Goal: Find specific page/section: Find specific page/section

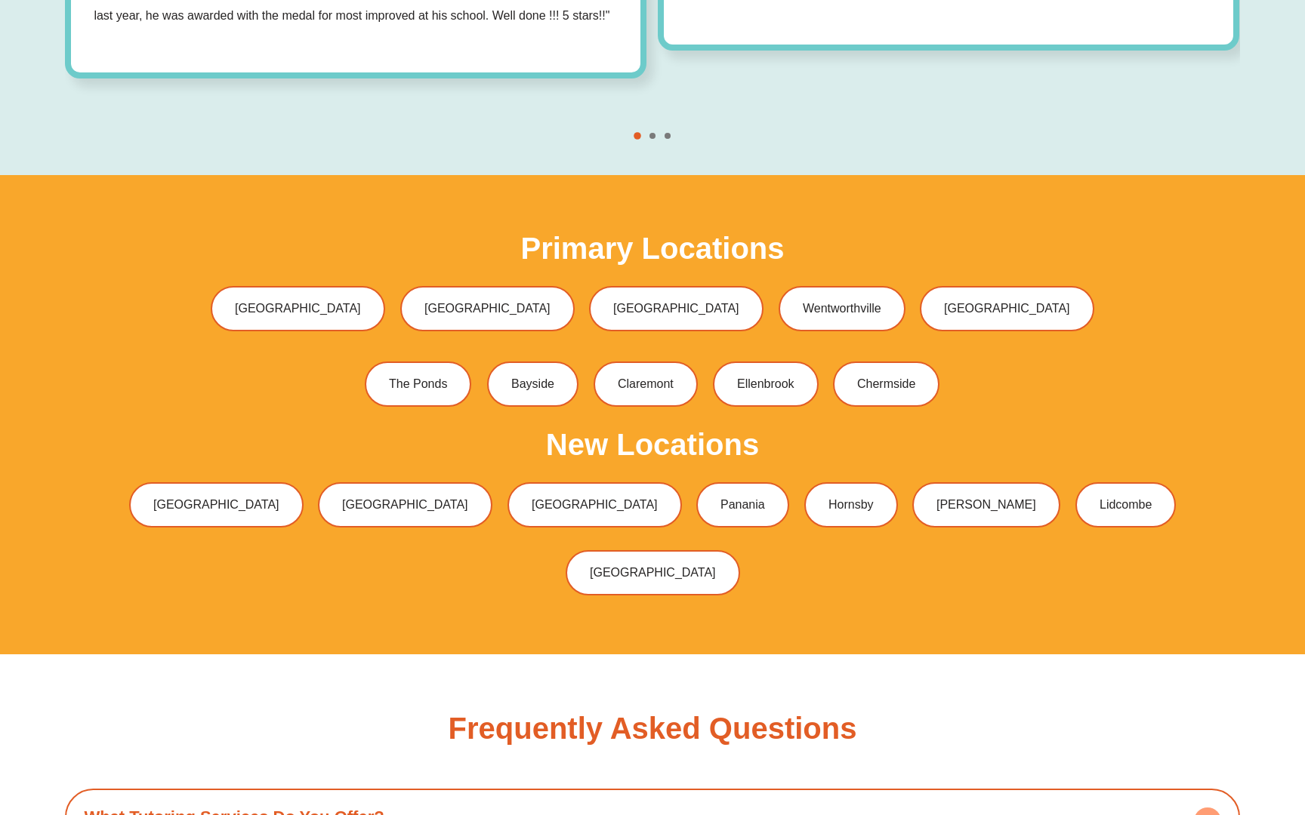
scroll to position [4818, 0]
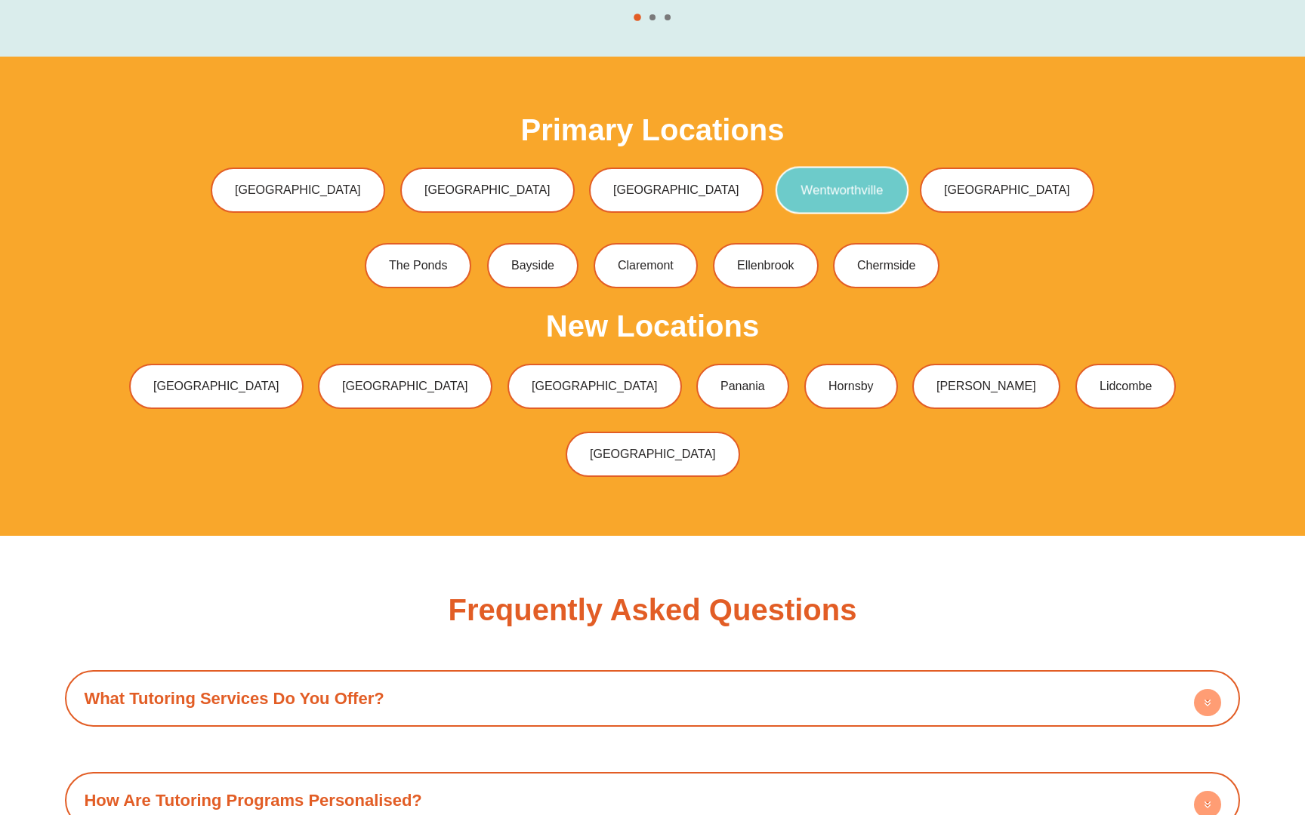
click at [775, 178] on link "Wentworthville" at bounding box center [841, 191] width 133 height 48
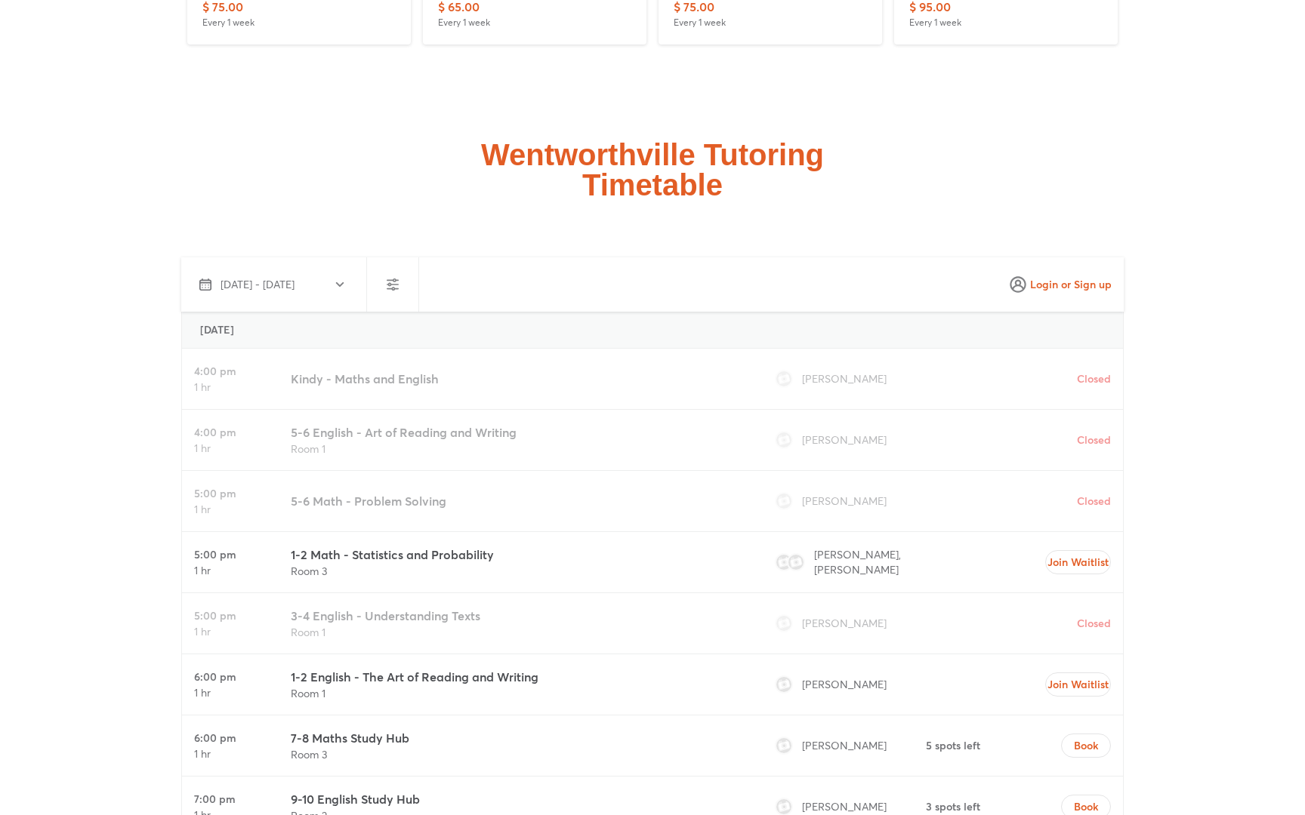
scroll to position [3926, 0]
click at [294, 289] on span "[DATE] - [DATE]" at bounding box center [257, 283] width 74 height 15
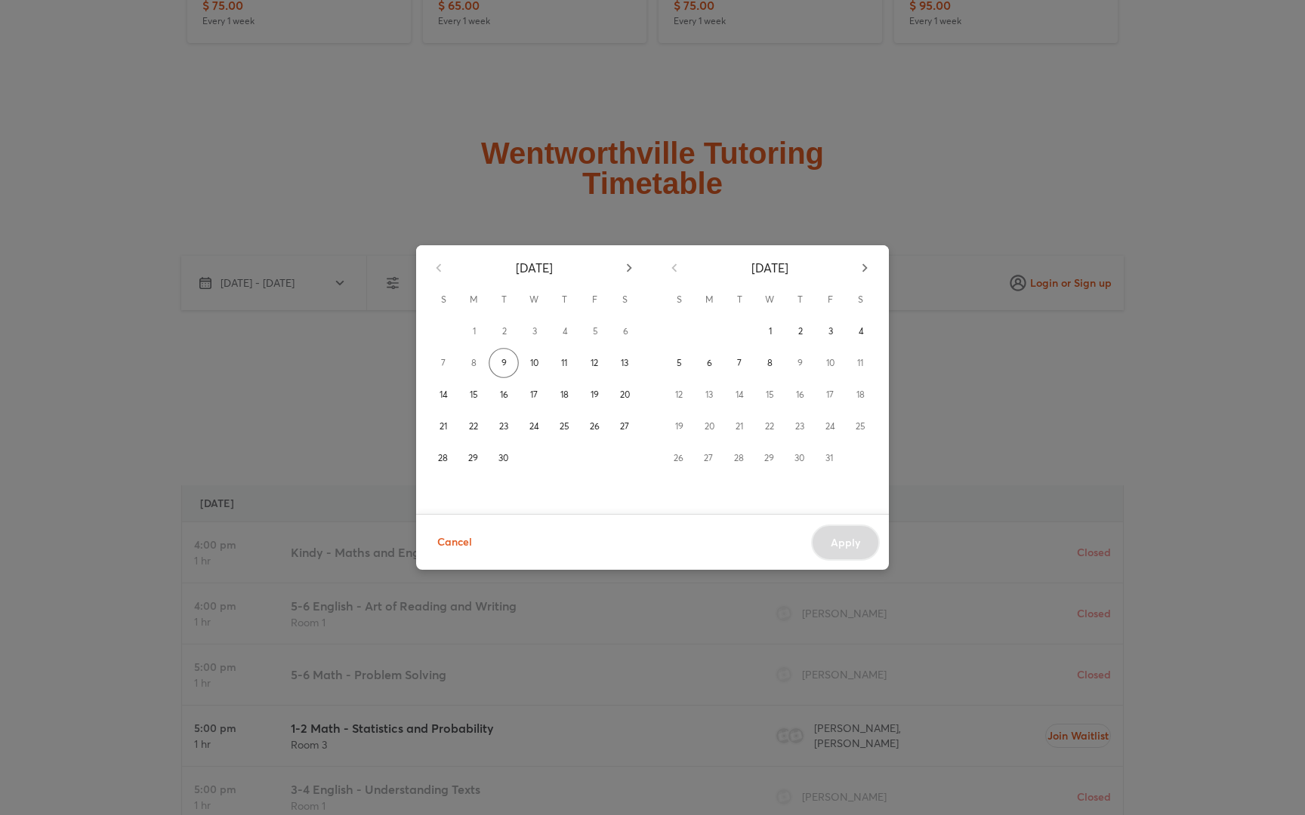
click at [327, 251] on div "[DATE] S M T W T F S 1 2 3 4 5 6 7 8 9 10 11 12 13 14 15 16 17 18 19 20 21 22 2…" at bounding box center [652, 407] width 1305 height 815
click at [475, 542] on button "Cancel" at bounding box center [454, 542] width 59 height 37
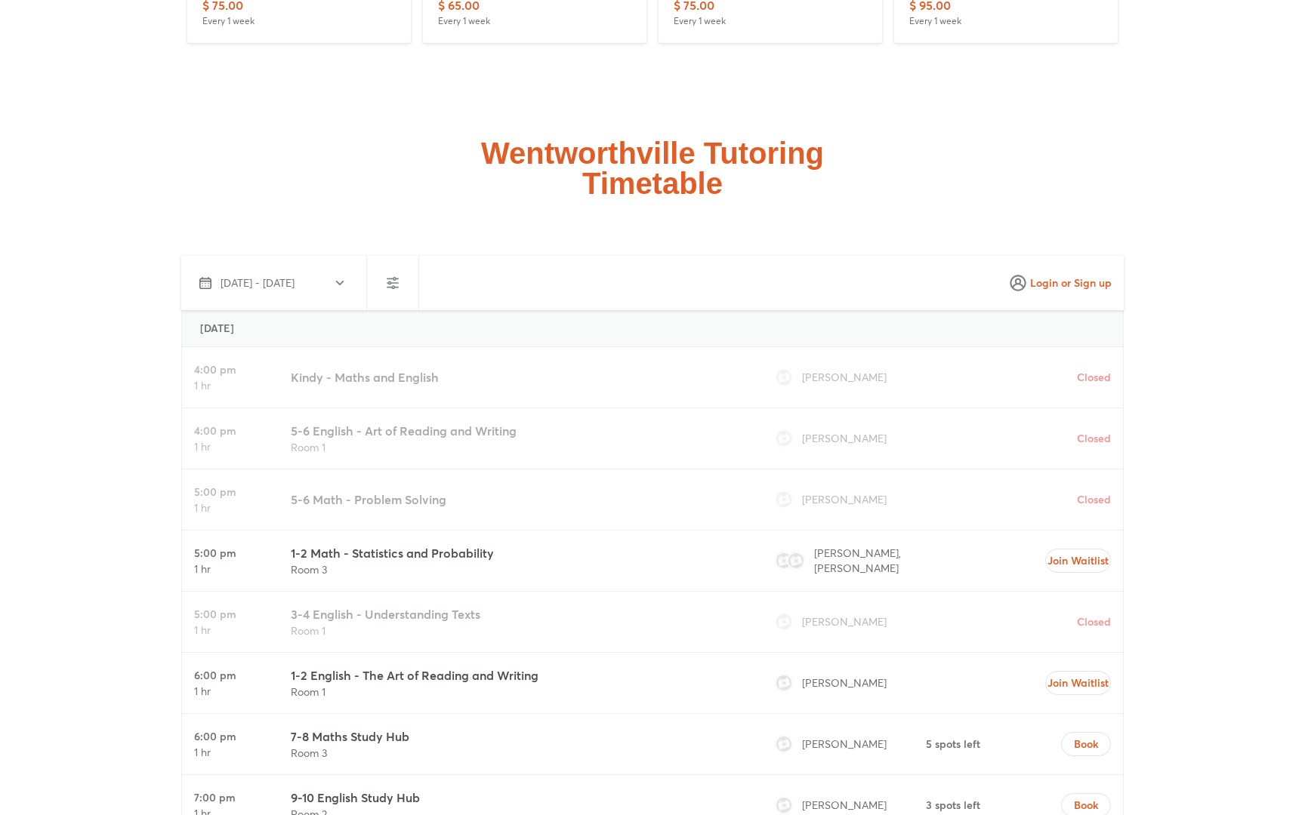
click at [390, 279] on icon "button" at bounding box center [393, 283] width 18 height 18
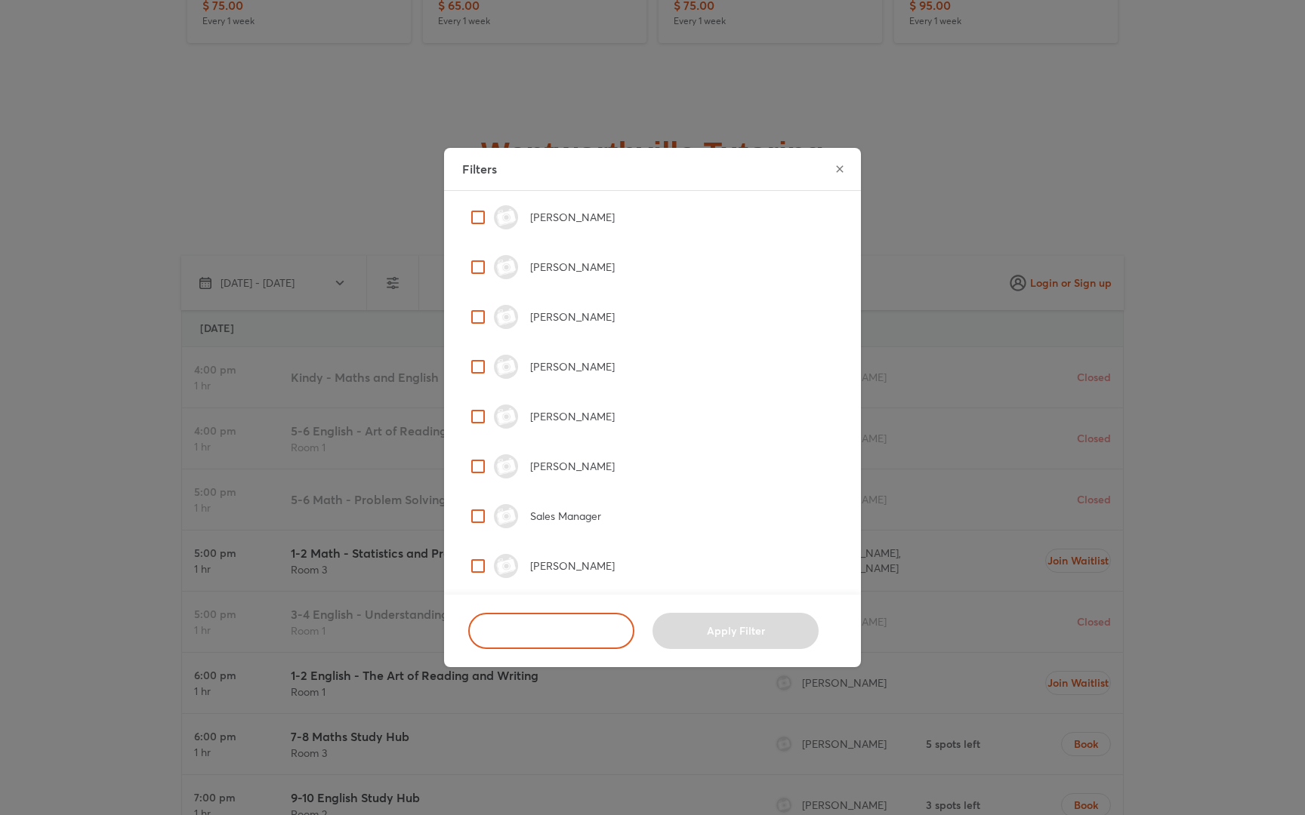
scroll to position [954, 0]
click at [841, 171] on icon "close" at bounding box center [839, 168] width 7 height 7
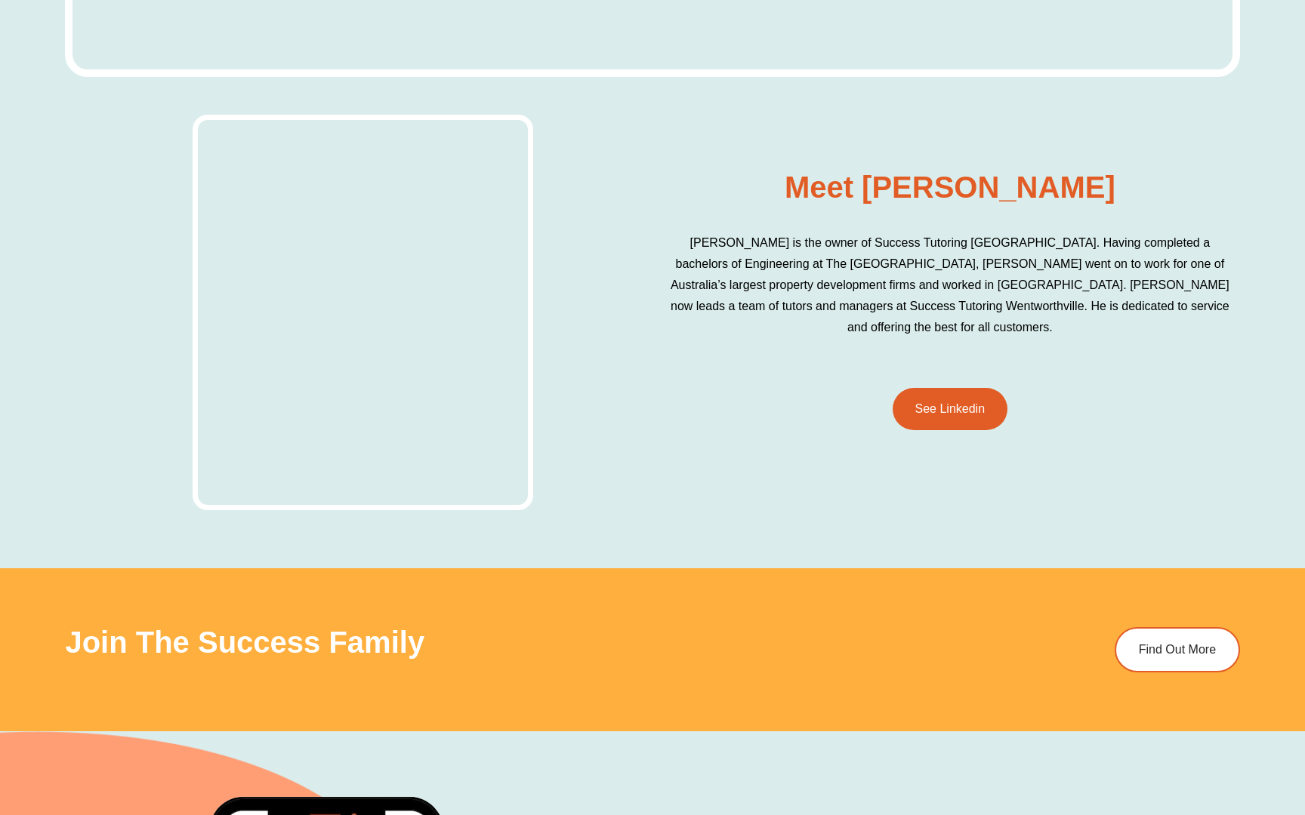
scroll to position [6218, 0]
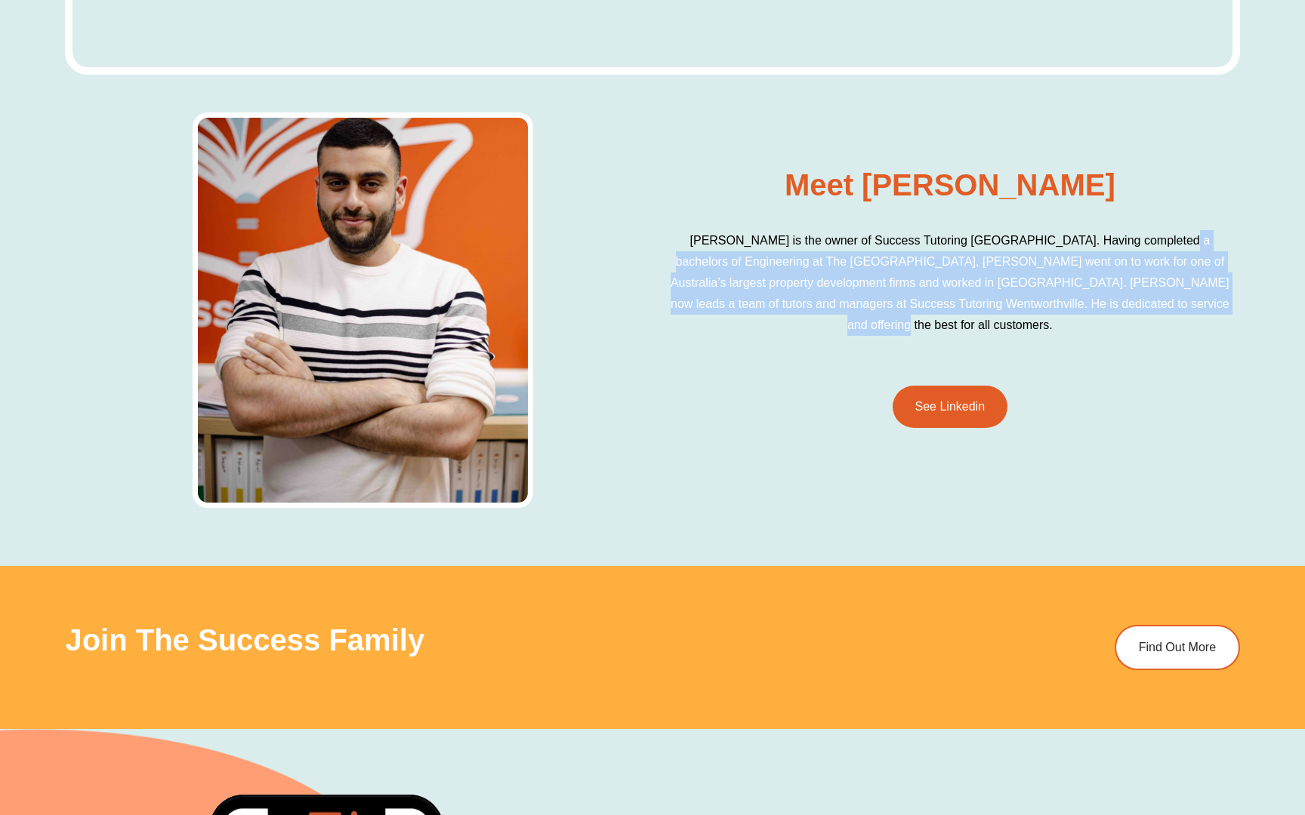
drag, startPoint x: 1130, startPoint y: 257, endPoint x: 1147, endPoint y: 350, distance: 94.3
click at [1148, 350] on div "[PERSON_NAME] is the owner of Success Tutoring [GEOGRAPHIC_DATA]. Having comple…" at bounding box center [949, 293] width 565 height 156
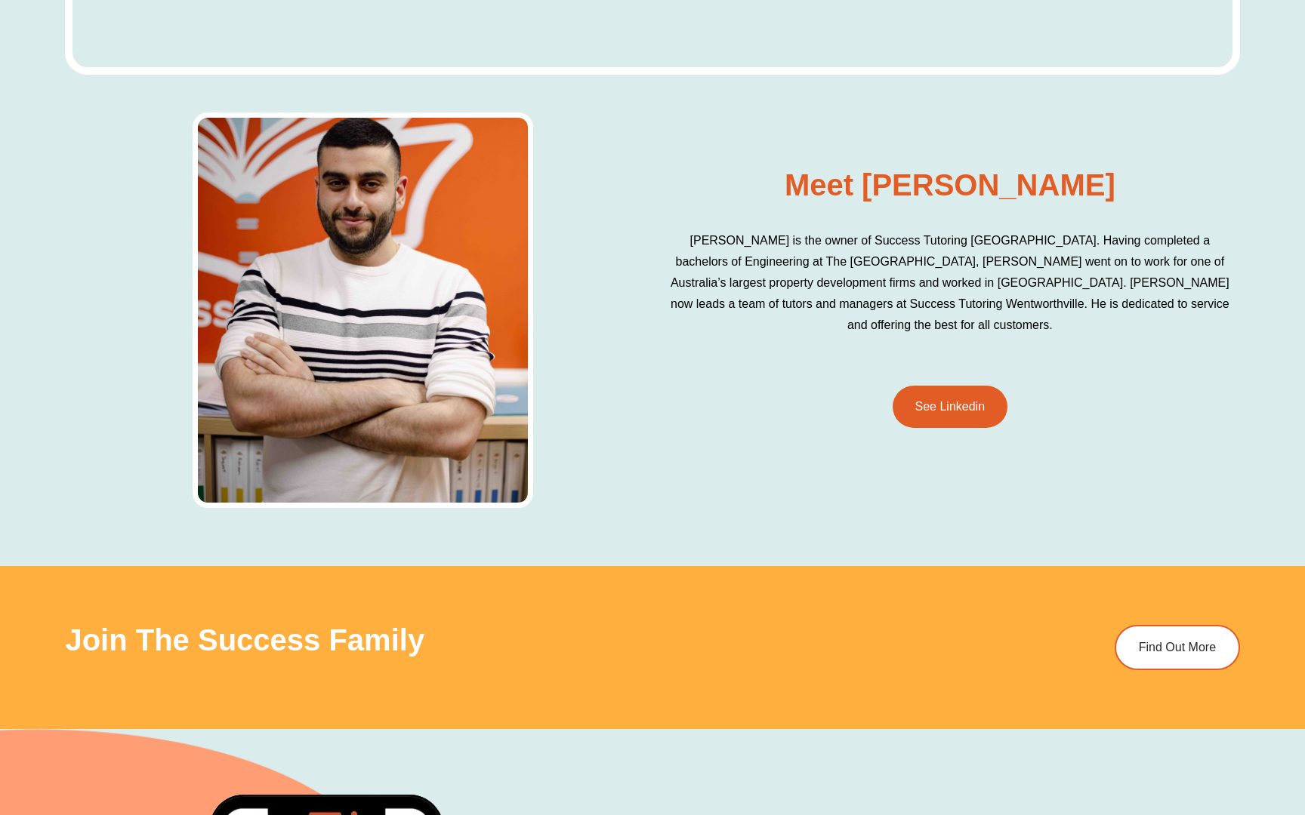
click at [896, 294] on p "[PERSON_NAME] is the owner of Success Tutoring [GEOGRAPHIC_DATA]. Having comple…" at bounding box center [949, 283] width 565 height 106
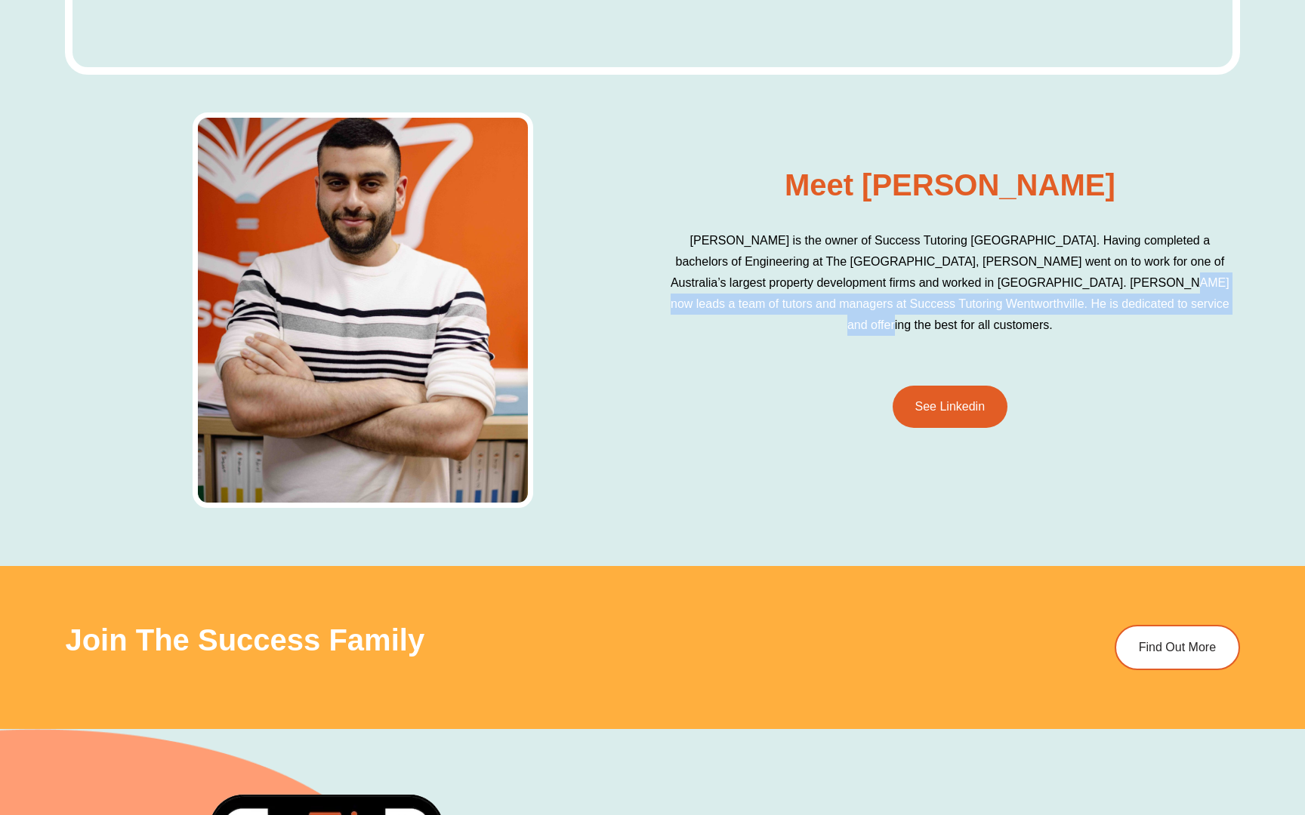
drag, startPoint x: 1154, startPoint y: 312, endPoint x: 1020, endPoint y: 288, distance: 135.8
click at [1020, 288] on p "[PERSON_NAME] is the owner of Success Tutoring [GEOGRAPHIC_DATA]. Having comple…" at bounding box center [949, 283] width 565 height 106
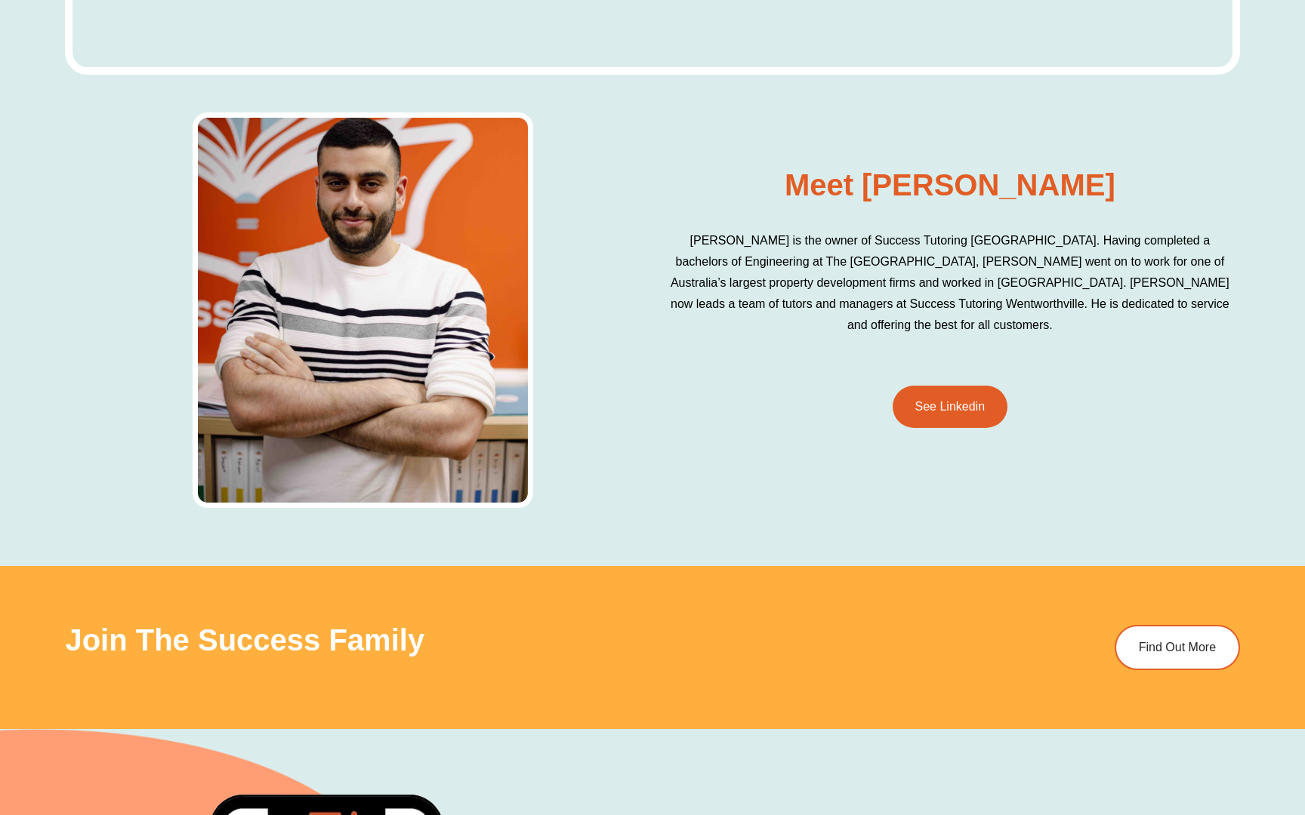
click at [850, 317] on p "[PERSON_NAME] is the owner of Success Tutoring [GEOGRAPHIC_DATA]. Having comple…" at bounding box center [949, 283] width 565 height 106
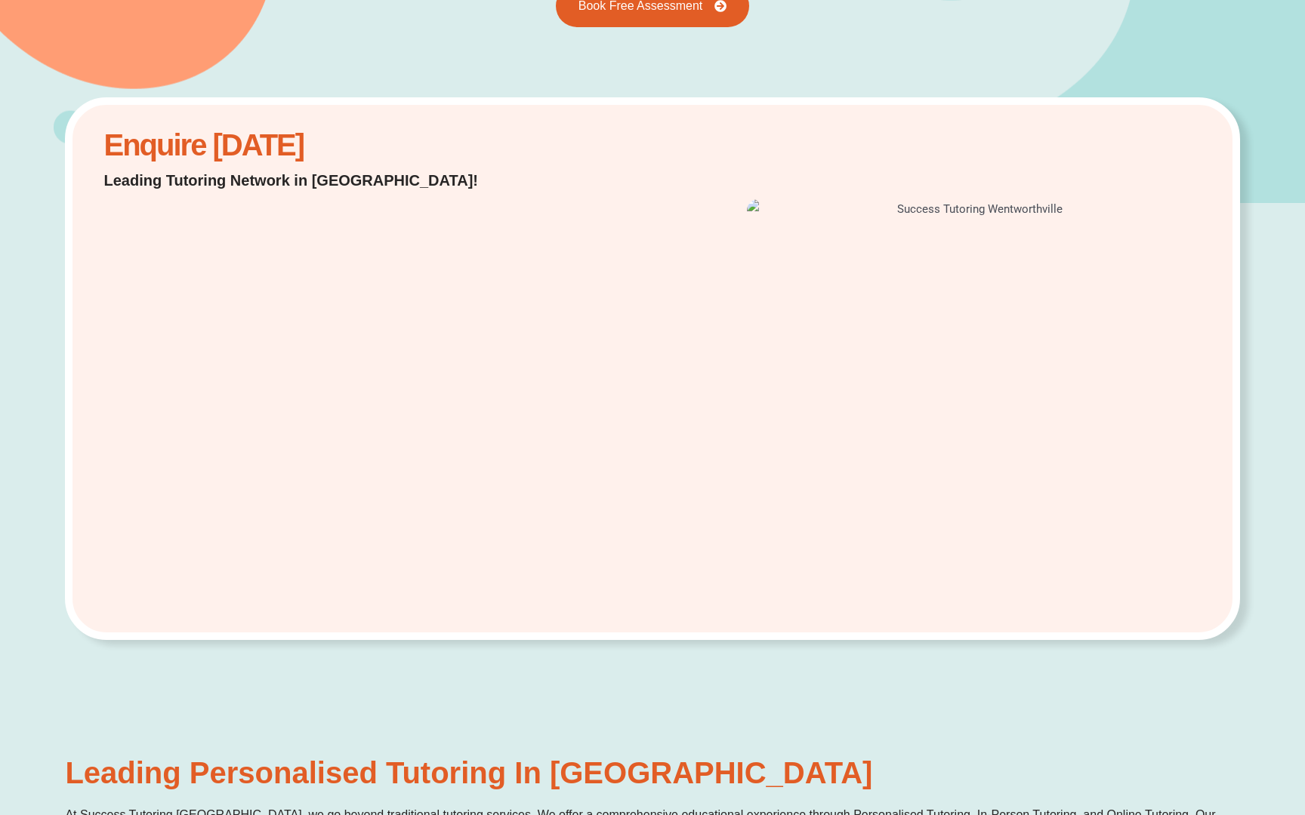
scroll to position [0, 0]
